Goal: Task Accomplishment & Management: Complete application form

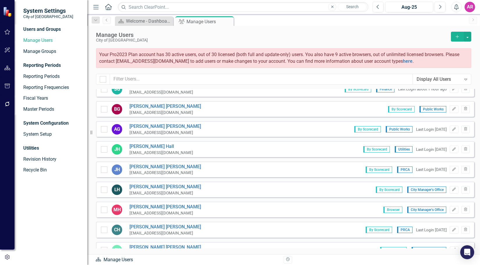
scroll to position [79, 0]
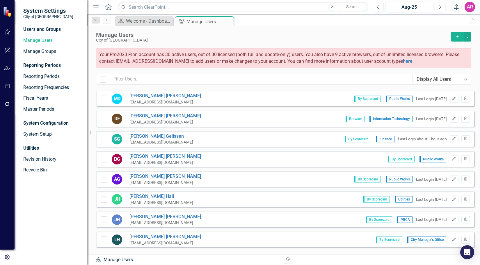
drag, startPoint x: 455, startPoint y: 36, endPoint x: 417, endPoint y: 44, distance: 39.0
click at [455, 36] on icon "Add" at bounding box center [456, 37] width 5 height 4
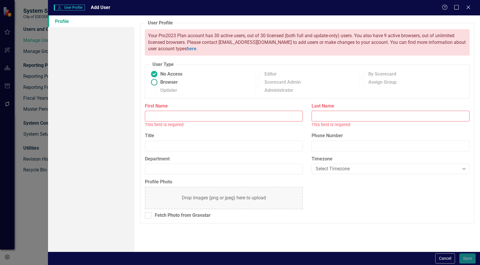
click at [169, 80] on span "Browser" at bounding box center [168, 82] width 17 height 7
click at [159, 80] on input "Browser" at bounding box center [154, 82] width 9 height 9
radio input "true"
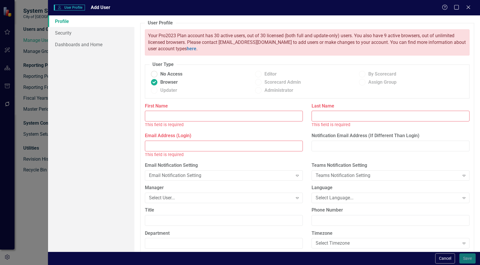
click at [195, 118] on input "First Name" at bounding box center [224, 116] width 158 height 11
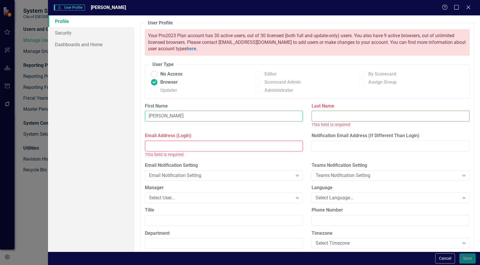
type input "[PERSON_NAME]"
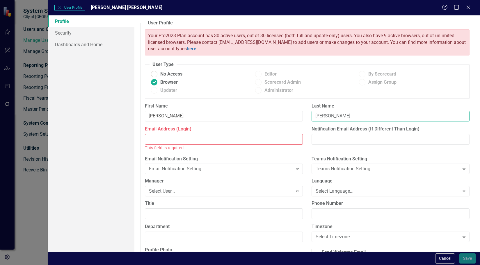
type input "[PERSON_NAME]"
type input "[EMAIL_ADDRESS][DOMAIN_NAME]"
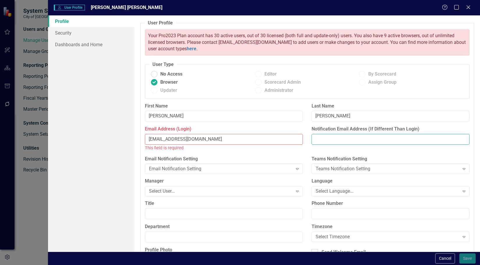
type input "[EMAIL_ADDRESS][DOMAIN_NAME]"
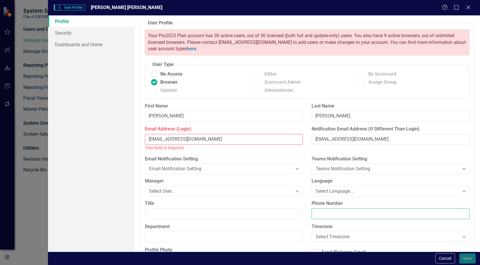
type input "8635340100"
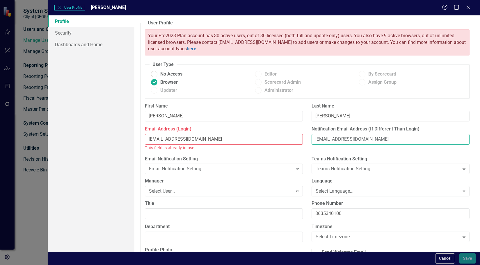
drag, startPoint x: 401, startPoint y: 138, endPoint x: 280, endPoint y: 150, distance: 121.5
click at [280, 150] on div "Email Address (Login) [EMAIL_ADDRESS][DOMAIN_NAME] This field is already in use…" at bounding box center [306, 141] width 333 height 30
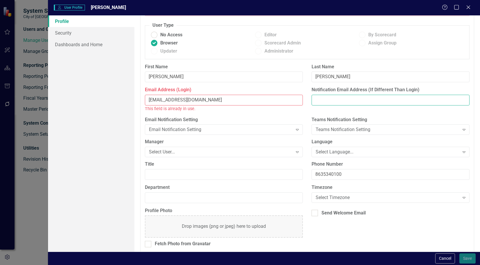
scroll to position [44, 0]
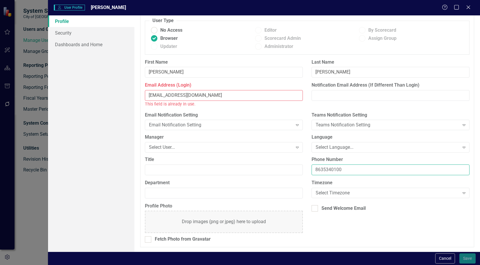
click at [339, 169] on input "8635340100" at bounding box center [390, 170] width 158 height 11
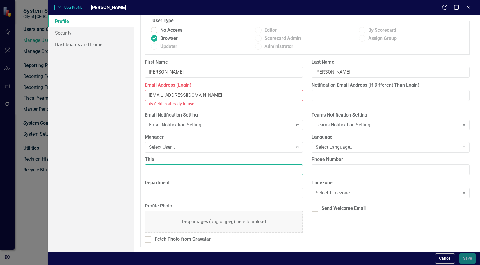
click at [245, 168] on input "Title" at bounding box center [224, 170] width 158 height 11
click at [231, 145] on div "Select User..." at bounding box center [221, 147] width 144 height 7
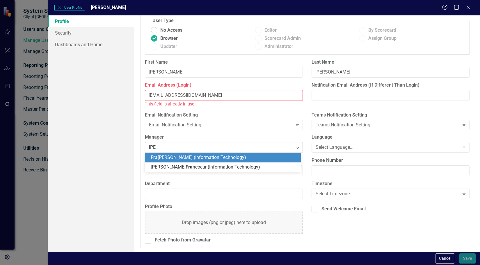
type input "[PERSON_NAME]"
click at [231, 156] on span "[PERSON_NAME] (Information Technology)" at bounding box center [205, 158] width 109 height 6
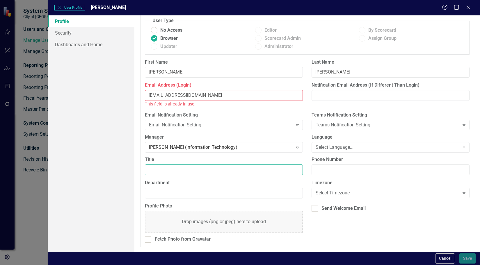
click at [208, 170] on input "Title" at bounding box center [224, 170] width 158 height 11
type input "I"
type input "Assistant Director of IT"
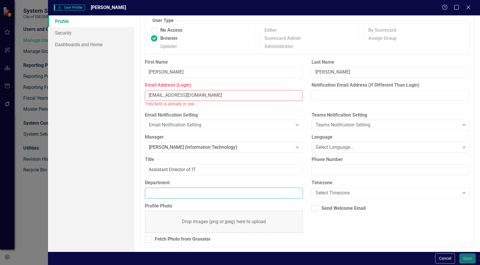
click at [225, 195] on input "Department" at bounding box center [224, 193] width 158 height 11
type input "Information Technology"
click at [83, 33] on link "Security" at bounding box center [91, 33] width 86 height 12
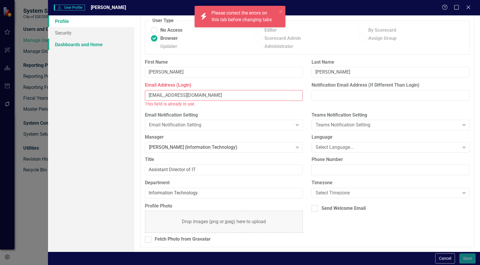
click at [90, 45] on link "Dashboards and Home" at bounding box center [91, 45] width 86 height 12
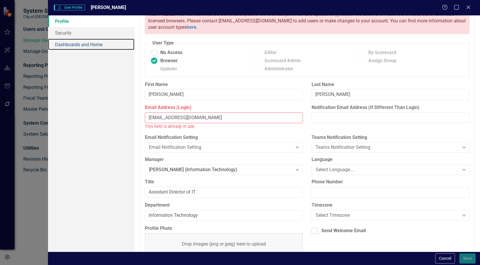
scroll to position [0, 0]
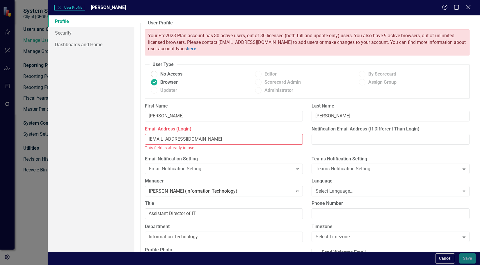
click at [469, 6] on icon "Close" at bounding box center [467, 7] width 7 height 6
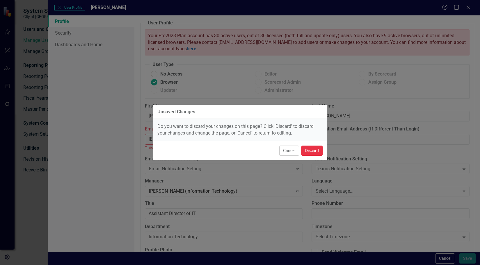
click at [313, 148] on button "Discard" at bounding box center [311, 151] width 21 height 10
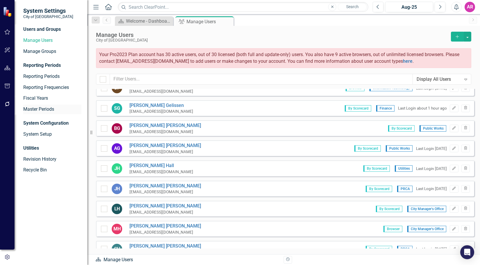
scroll to position [108, 0]
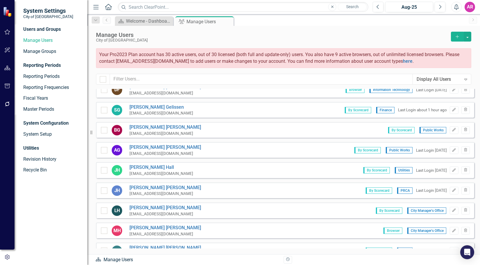
click at [456, 35] on icon "Add" at bounding box center [456, 37] width 5 height 4
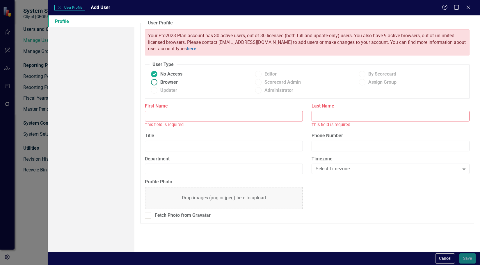
click at [171, 84] on span "Browser" at bounding box center [168, 82] width 17 height 7
click at [159, 84] on input "Browser" at bounding box center [154, 82] width 9 height 9
radio input "true"
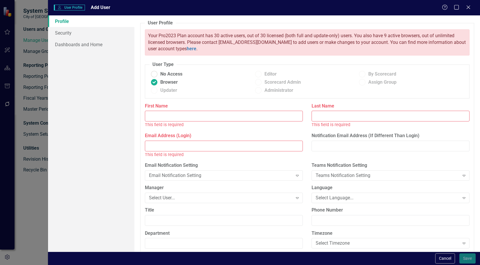
click at [197, 113] on input "First Name" at bounding box center [224, 116] width 158 height 11
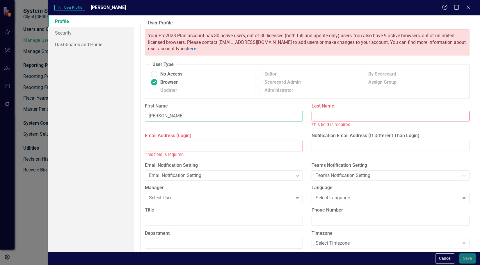
type input "[PERSON_NAME]"
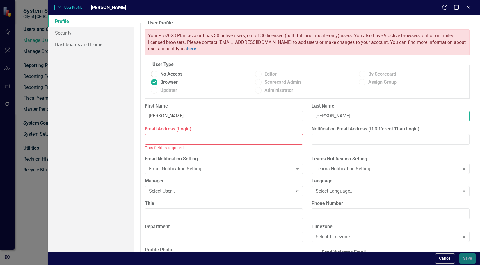
type input "[PERSON_NAME]"
click at [239, 138] on input "Email Address (Login)" at bounding box center [224, 139] width 158 height 11
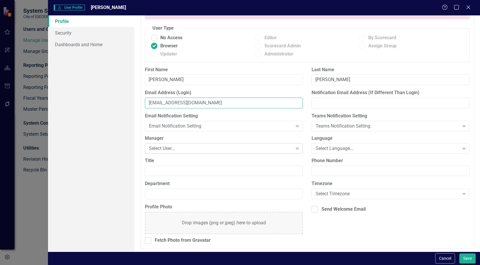
scroll to position [38, 0]
type input "[EMAIL_ADDRESS][DOMAIN_NAME]"
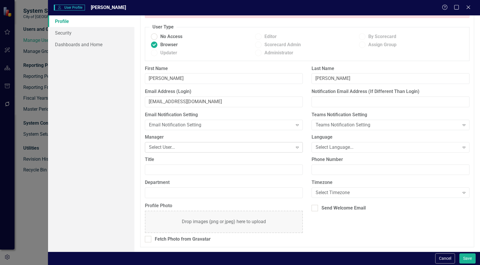
click at [181, 147] on div "Select User..." at bounding box center [221, 147] width 144 height 7
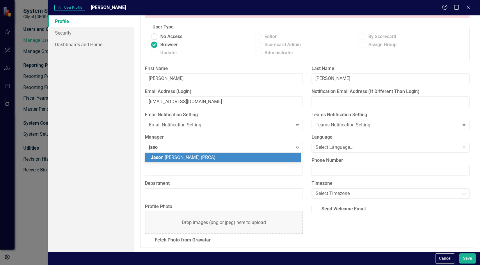
type input "[PERSON_NAME]"
click at [181, 158] on span "[PERSON_NAME] (PRCA)" at bounding box center [194, 158] width 86 height 6
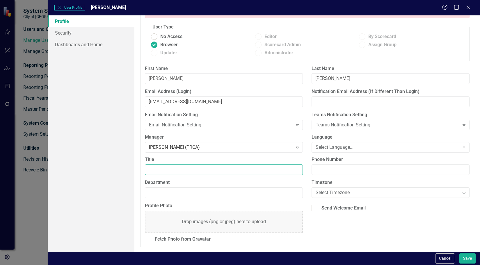
click at [181, 168] on input "Title" at bounding box center [224, 170] width 158 height 11
type input "Administrative Assistant"
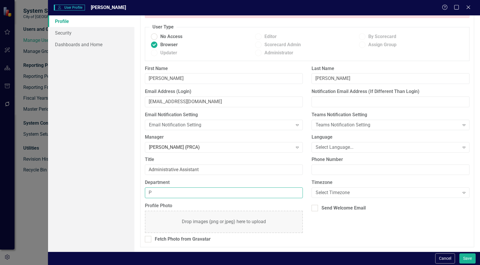
type input "PRCA"
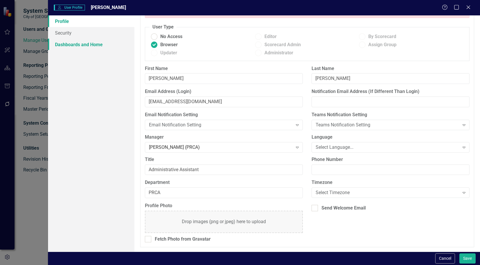
click at [92, 46] on link "Dashboards and Home" at bounding box center [91, 45] width 86 height 12
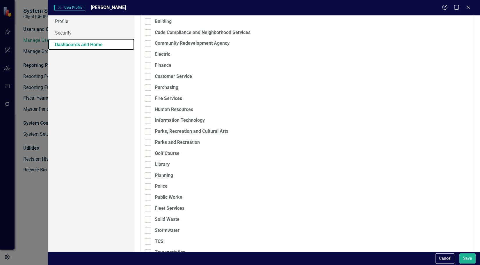
scroll to position [116, 0]
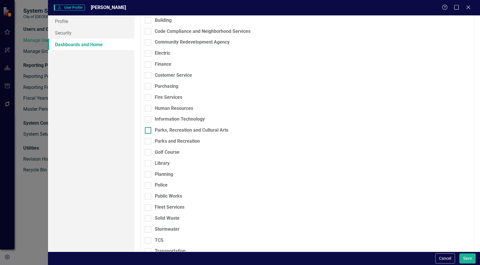
click at [172, 129] on div "Parks, Recreation and Cultural Arts" at bounding box center [192, 130] width 74 height 7
click at [149, 129] on input "Parks, Recreation and Cultural Arts" at bounding box center [147, 129] width 4 height 4
checkbox input "true"
click at [173, 140] on div "Parks and Recreation" at bounding box center [177, 141] width 45 height 7
click at [149, 140] on input "Parks and Recreation" at bounding box center [147, 140] width 4 height 4
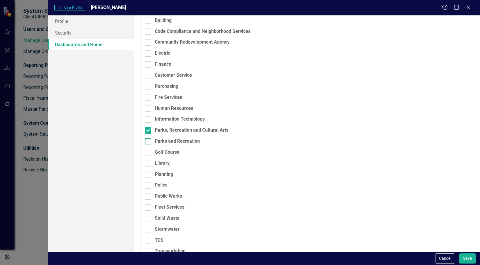
checkbox input "true"
click at [170, 151] on div "Golf Course" at bounding box center [167, 152] width 25 height 7
click at [149, 151] on input "Golf Course" at bounding box center [147, 151] width 4 height 4
checkbox input "true"
click at [167, 159] on div "Golf Course" at bounding box center [276, 154] width 263 height 11
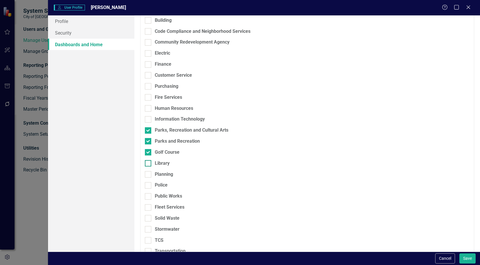
click at [166, 164] on div "Library" at bounding box center [162, 163] width 15 height 7
click at [149, 164] on input "Library" at bounding box center [147, 162] width 4 height 4
checkbox input "true"
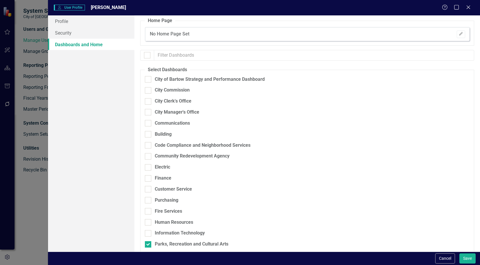
scroll to position [0, 0]
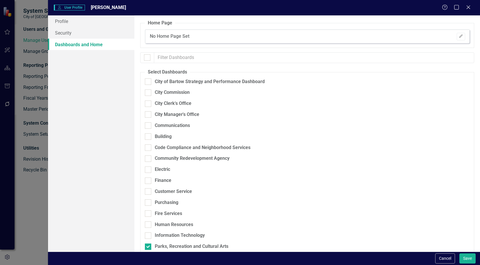
click at [461, 33] on div "No Home Page Set Edit" at bounding box center [307, 36] width 324 height 14
click at [459, 35] on button "Edit" at bounding box center [460, 37] width 8 height 8
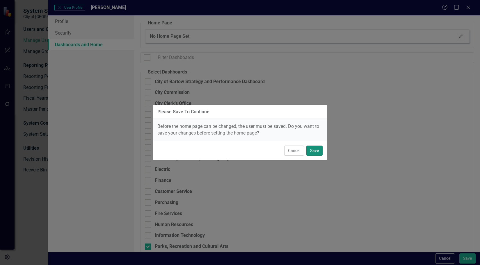
click at [317, 148] on button "Save" at bounding box center [314, 151] width 16 height 10
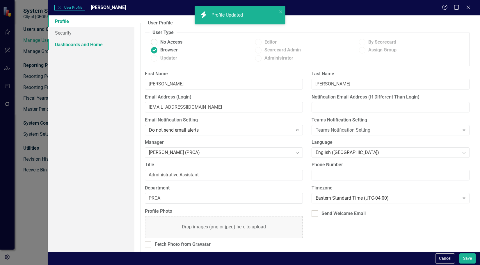
click at [95, 45] on link "Dashboards and Home" at bounding box center [91, 45] width 86 height 12
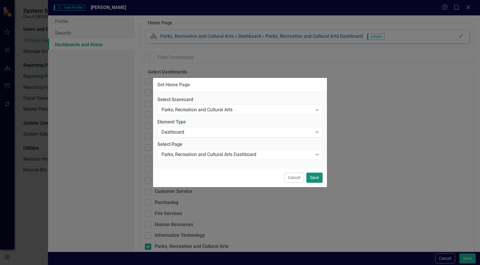
click at [315, 179] on button "Save" at bounding box center [314, 178] width 16 height 10
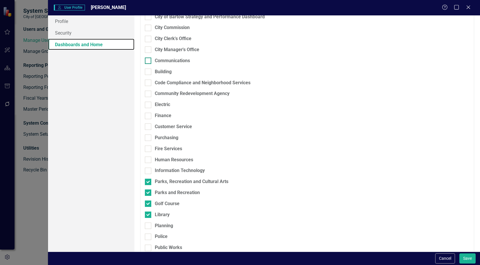
scroll to position [87, 0]
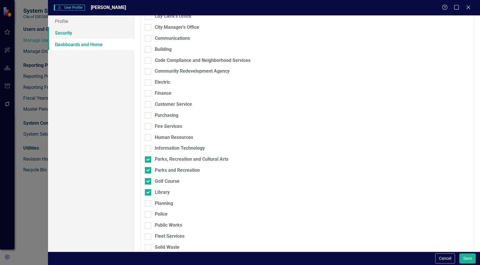
click at [97, 31] on link "Security" at bounding box center [91, 33] width 86 height 12
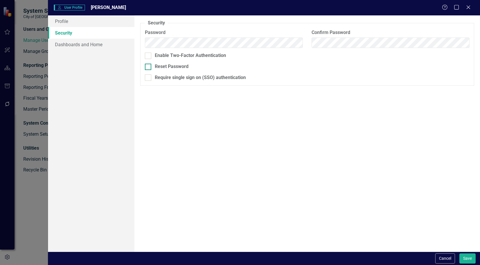
click at [172, 67] on div "Reset Password" at bounding box center [172, 66] width 34 height 7
click at [149, 67] on input "Reset Password" at bounding box center [147, 66] width 4 height 4
checkbox input "true"
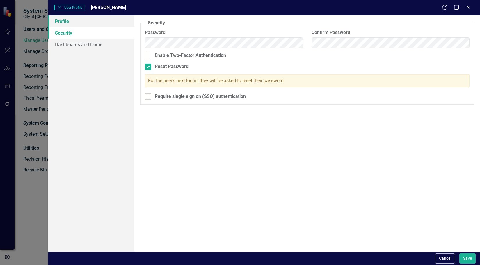
click at [107, 22] on link "Profile" at bounding box center [91, 21] width 86 height 12
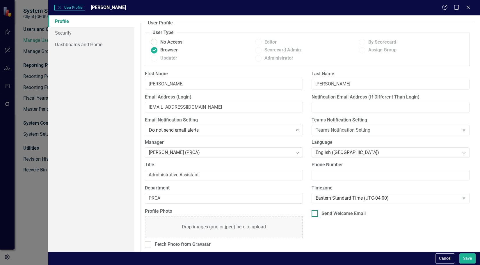
click at [337, 213] on div "Send Welcome Email" at bounding box center [343, 214] width 44 height 7
click at [315, 213] on input "Send Welcome Email" at bounding box center [313, 213] width 4 height 4
checkbox input "true"
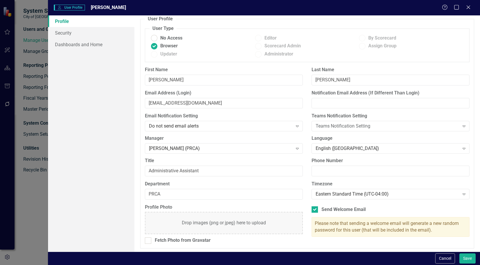
scroll to position [5, 0]
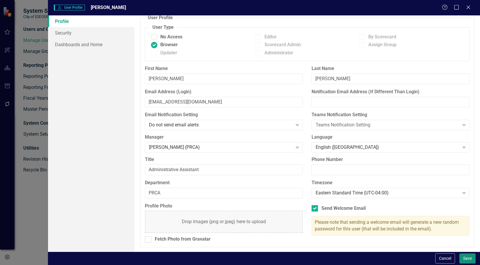
click at [467, 261] on button "Save" at bounding box center [467, 259] width 16 height 10
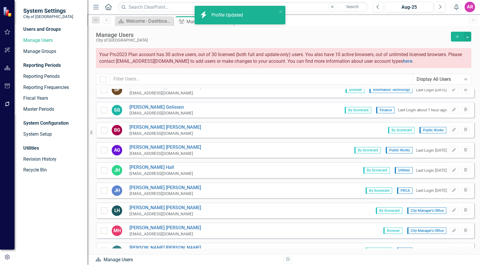
click at [456, 34] on button "Add" at bounding box center [457, 37] width 13 height 10
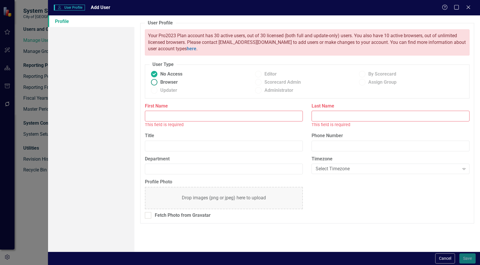
click at [173, 83] on span "Browser" at bounding box center [168, 82] width 17 height 7
click at [159, 83] on input "Browser" at bounding box center [154, 82] width 9 height 9
radio input "true"
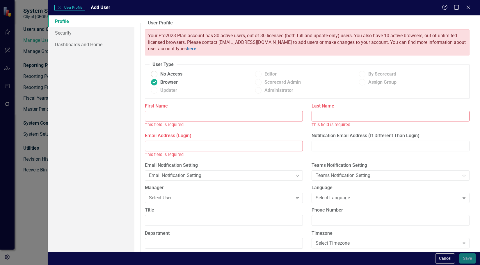
click at [174, 116] on input "First Name" at bounding box center [224, 116] width 158 height 11
click at [179, 117] on input "First Name" at bounding box center [224, 116] width 158 height 11
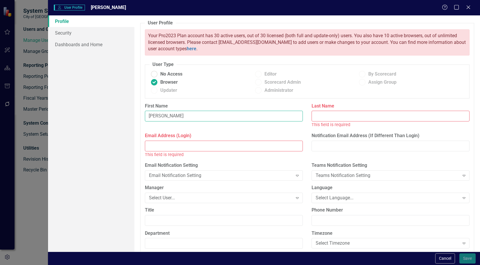
type input "[PERSON_NAME]"
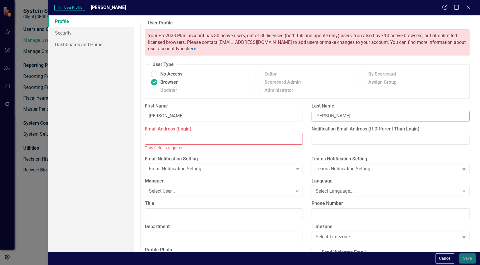
type input "[PERSON_NAME]"
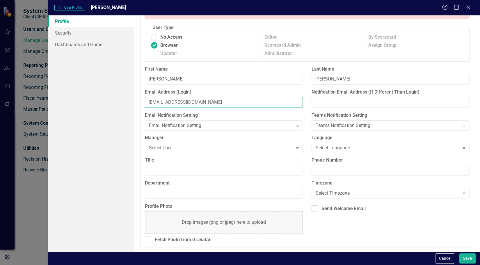
scroll to position [38, 0]
type input "[EMAIL_ADDRESS][DOMAIN_NAME]"
click at [196, 147] on div "Select User..." at bounding box center [221, 147] width 144 height 7
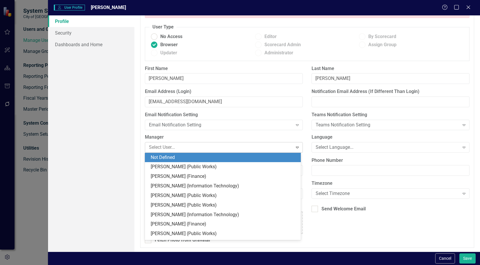
type input "j"
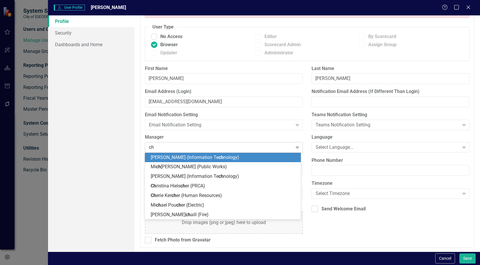
type input "chr"
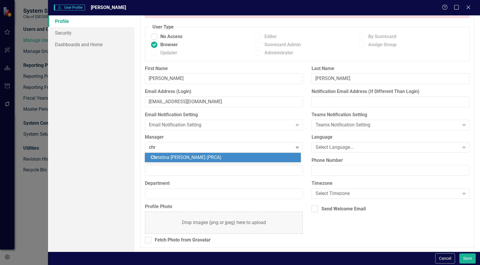
click at [202, 155] on span "Chr istina [PERSON_NAME] (PRCA)" at bounding box center [186, 158] width 71 height 6
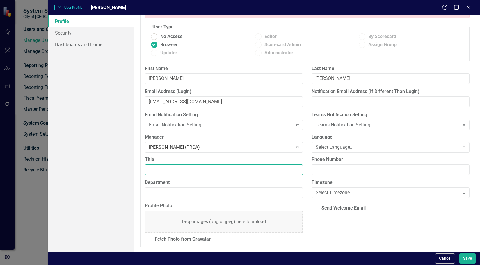
click at [207, 171] on input "Title" at bounding box center [224, 170] width 158 height 11
type input "Administrative Assistant"
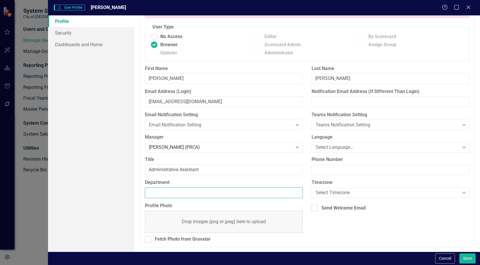
type input "P"
type input "PRCA"
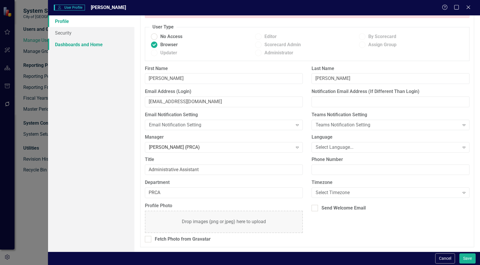
click at [74, 46] on link "Dashboards and Home" at bounding box center [91, 45] width 86 height 12
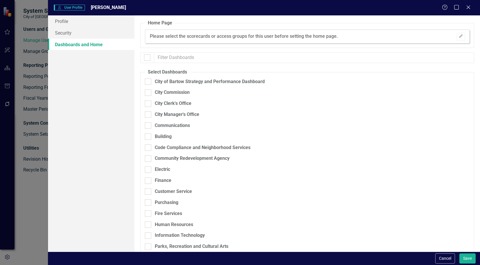
checkbox input "false"
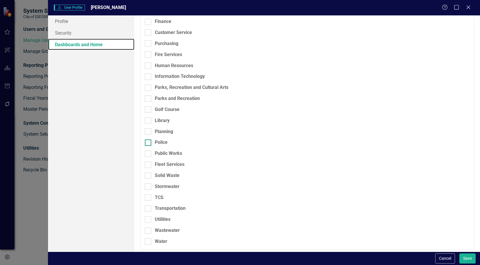
scroll to position [161, 0]
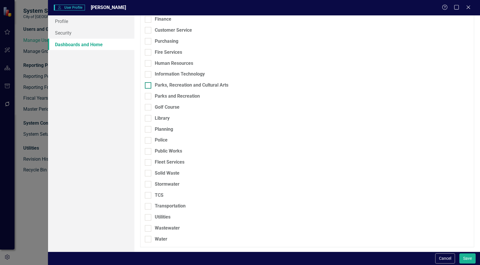
click at [168, 86] on div "Parks, Recreation and Cultural Arts" at bounding box center [192, 85] width 74 height 7
click at [149, 86] on input "Parks, Recreation and Cultural Arts" at bounding box center [147, 84] width 4 height 4
checkbox input "true"
click at [173, 95] on div "Parks and Recreation" at bounding box center [177, 96] width 45 height 7
click at [149, 95] on input "Parks and Recreation" at bounding box center [147, 95] width 4 height 4
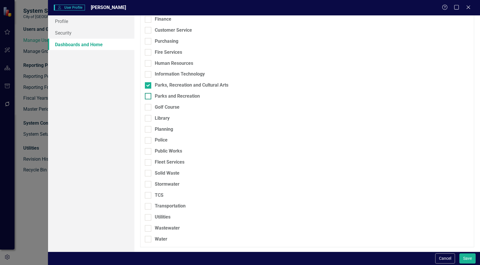
checkbox input "true"
click at [168, 117] on div "Library" at bounding box center [162, 118] width 15 height 7
click at [149, 117] on input "Library" at bounding box center [147, 117] width 4 height 4
checkbox input "true"
click at [170, 107] on div "Golf Course" at bounding box center [167, 107] width 25 height 7
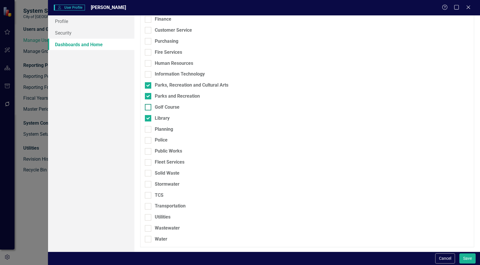
click at [149, 107] on input "Golf Course" at bounding box center [147, 106] width 4 height 4
checkbox input "true"
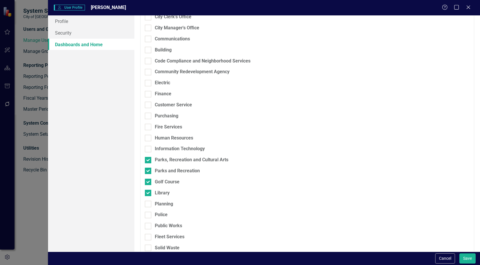
scroll to position [16, 0]
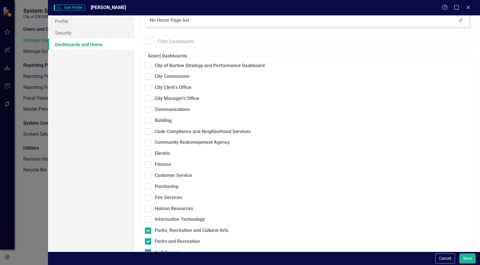
click at [459, 21] on icon "Edit" at bounding box center [461, 20] width 4 height 3
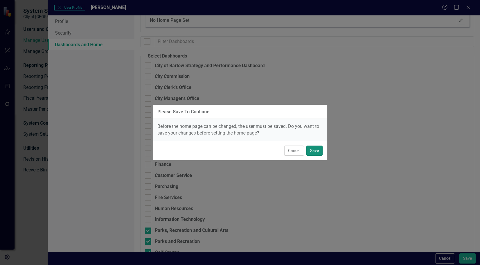
click at [315, 150] on button "Save" at bounding box center [314, 151] width 16 height 10
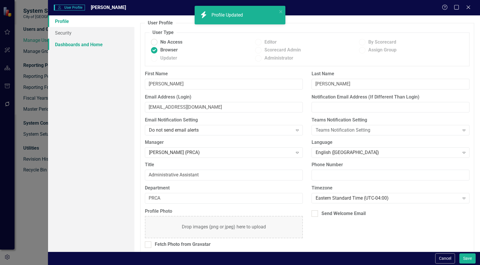
click at [96, 44] on link "Dashboards and Home" at bounding box center [91, 45] width 86 height 12
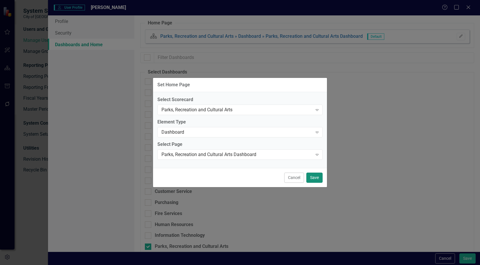
click at [311, 176] on button "Save" at bounding box center [314, 178] width 16 height 10
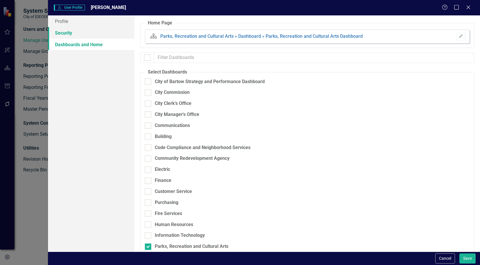
click at [89, 34] on link "Security" at bounding box center [91, 33] width 86 height 12
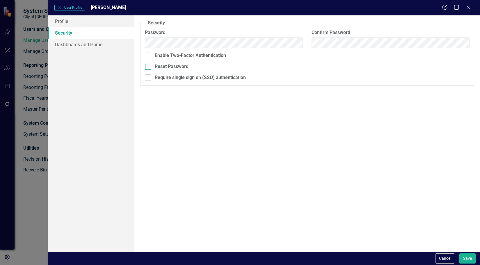
click at [178, 67] on div "Reset Password" at bounding box center [172, 66] width 34 height 7
click at [149, 67] on input "Reset Password" at bounding box center [147, 66] width 4 height 4
checkbox input "true"
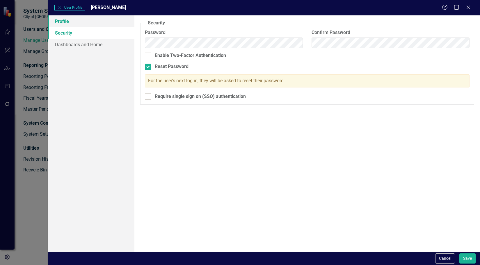
click at [102, 19] on link "Profile" at bounding box center [91, 21] width 86 height 12
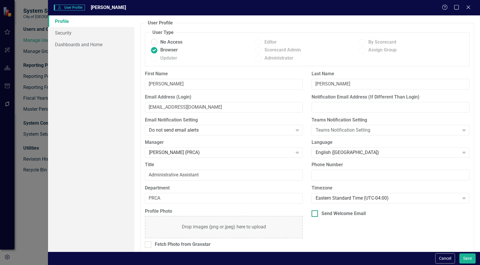
click at [355, 213] on div "Send Welcome Email" at bounding box center [343, 214] width 44 height 7
click at [315, 213] on input "Send Welcome Email" at bounding box center [313, 213] width 4 height 4
checkbox input "true"
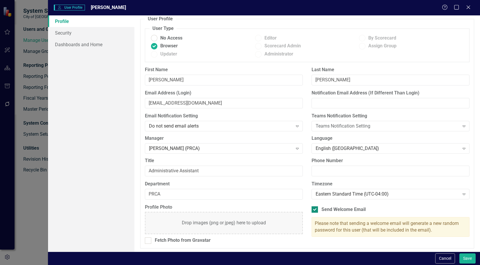
scroll to position [5, 0]
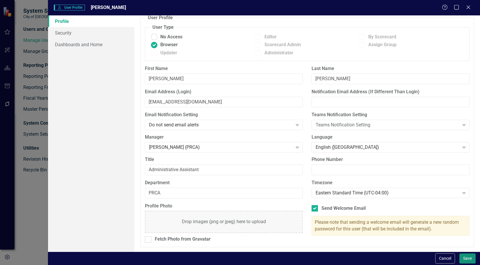
click at [467, 257] on button "Save" at bounding box center [467, 259] width 16 height 10
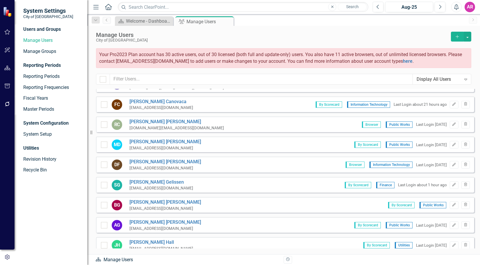
scroll to position [0, 0]
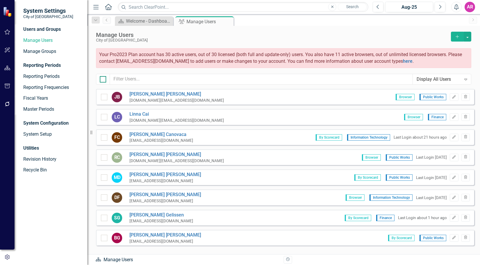
click at [101, 80] on div at bounding box center [103, 79] width 6 height 6
click at [101, 80] on input "checkbox" at bounding box center [102, 78] width 4 height 4
checkbox input "true"
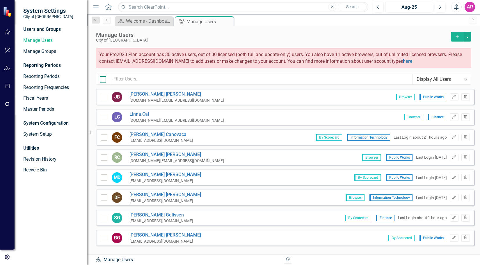
checkbox input "true"
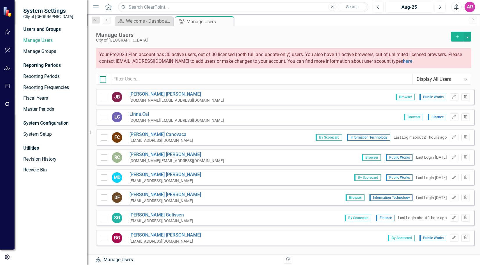
checkbox input "true"
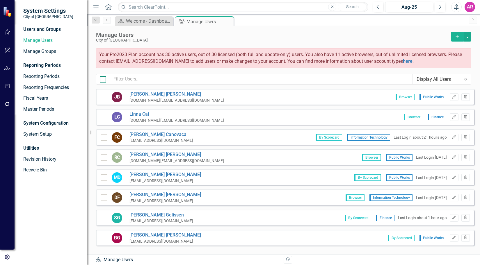
checkbox input "true"
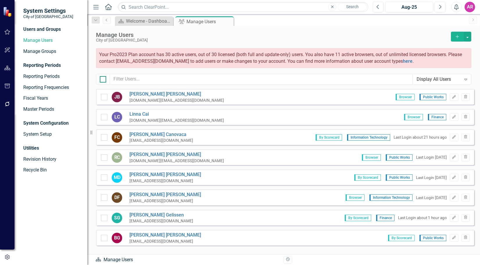
checkbox input "true"
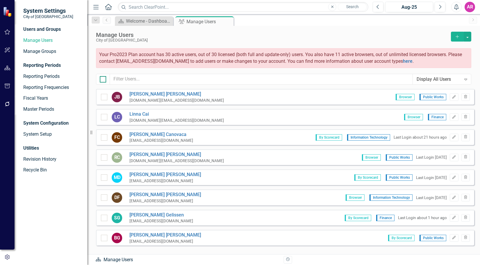
checkbox input "true"
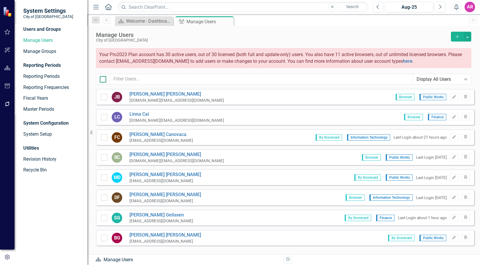
checkbox input "true"
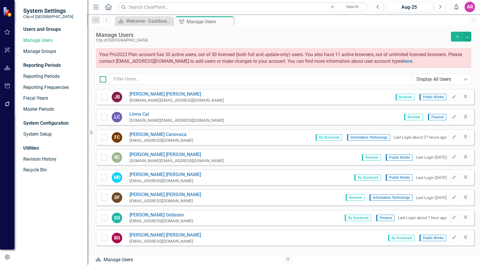
checkbox input "true"
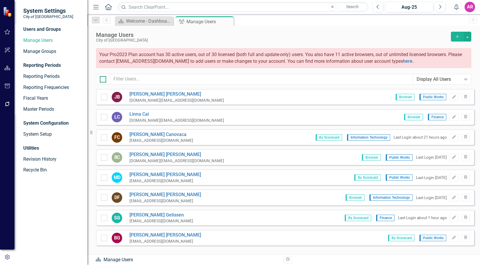
checkbox input "true"
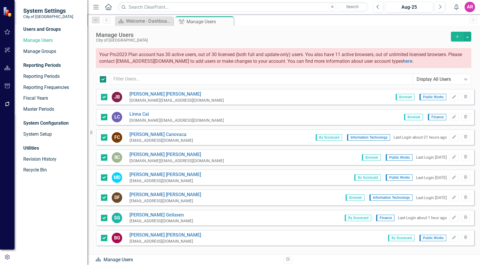
click at [101, 80] on div at bounding box center [103, 79] width 6 height 6
click at [101, 80] on input "checkbox" at bounding box center [102, 78] width 4 height 4
checkbox input "false"
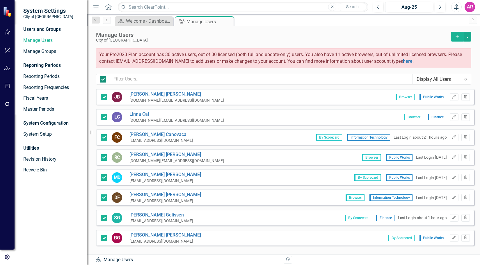
checkbox input "false"
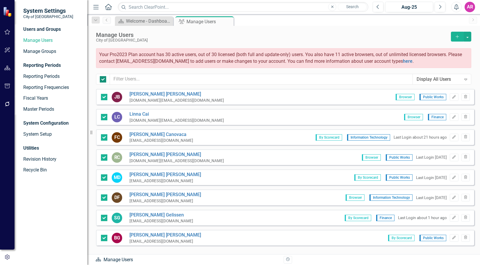
checkbox input "false"
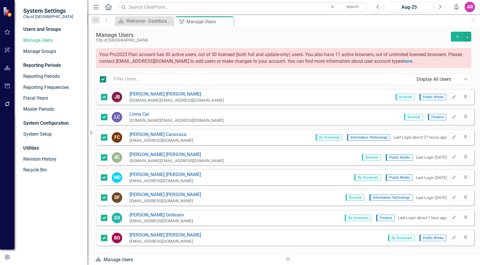
checkbox input "false"
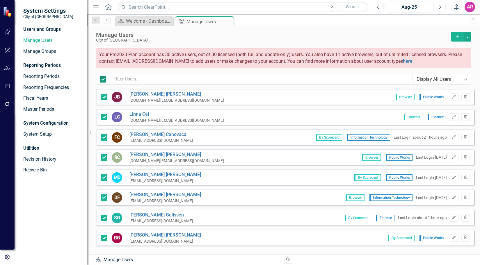
checkbox input "false"
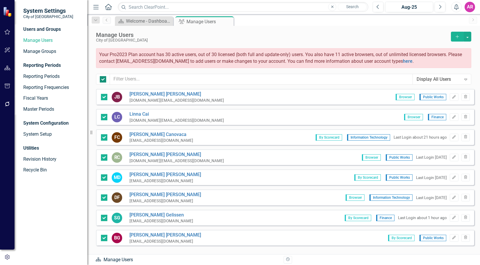
checkbox input "false"
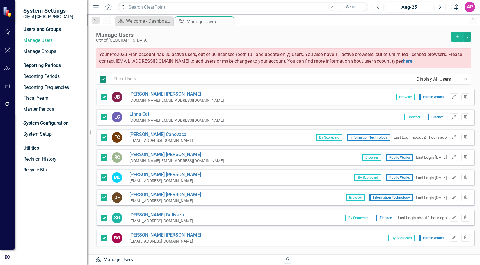
checkbox input "false"
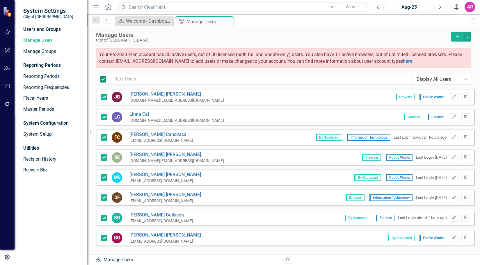
checkbox input "false"
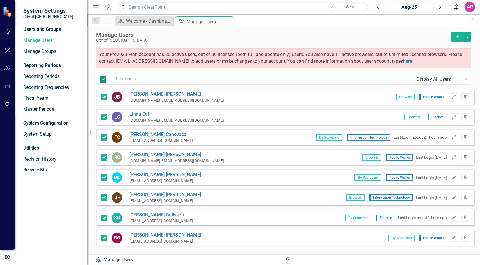
checkbox input "false"
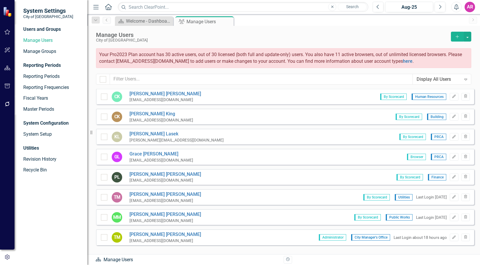
scroll to position [291, 0]
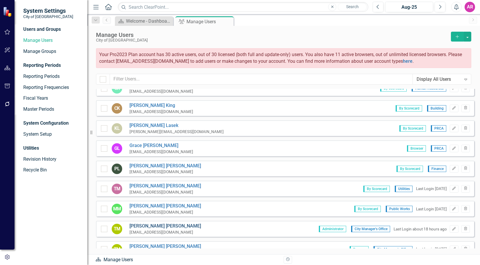
drag, startPoint x: 152, startPoint y: 220, endPoint x: 154, endPoint y: 227, distance: 8.0
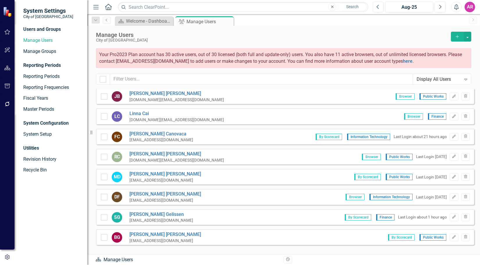
scroll to position [0, 0]
